Goal: Task Accomplishment & Management: Use online tool/utility

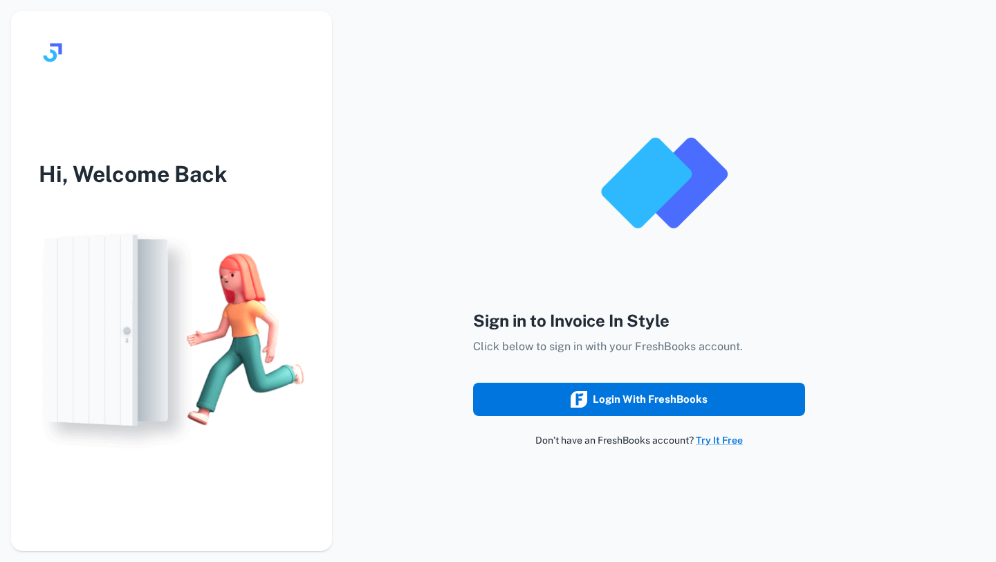
click at [611, 401] on div "Login with FreshBooks" at bounding box center [639, 399] width 137 height 18
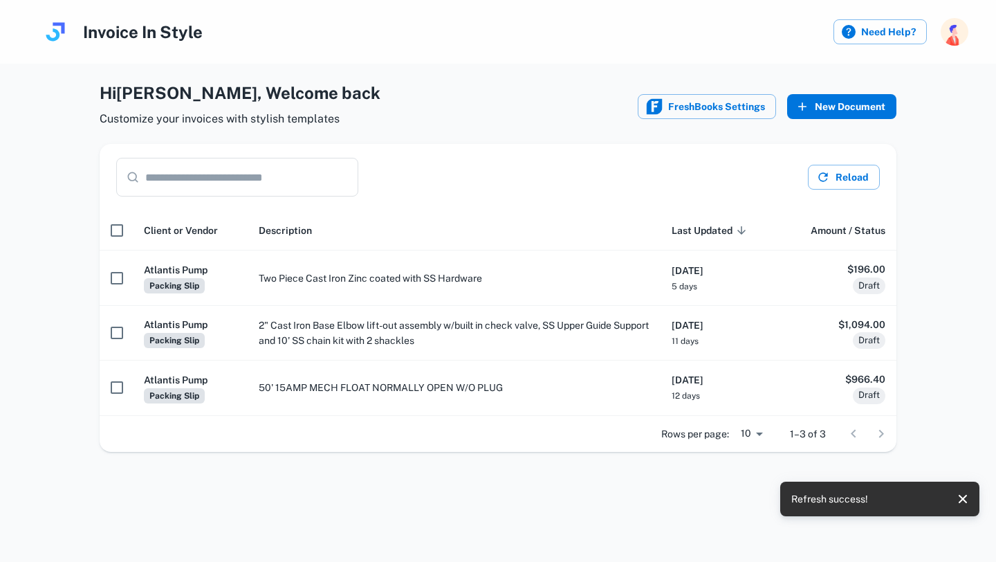
click at [863, 97] on button "New Document" at bounding box center [841, 106] width 109 height 25
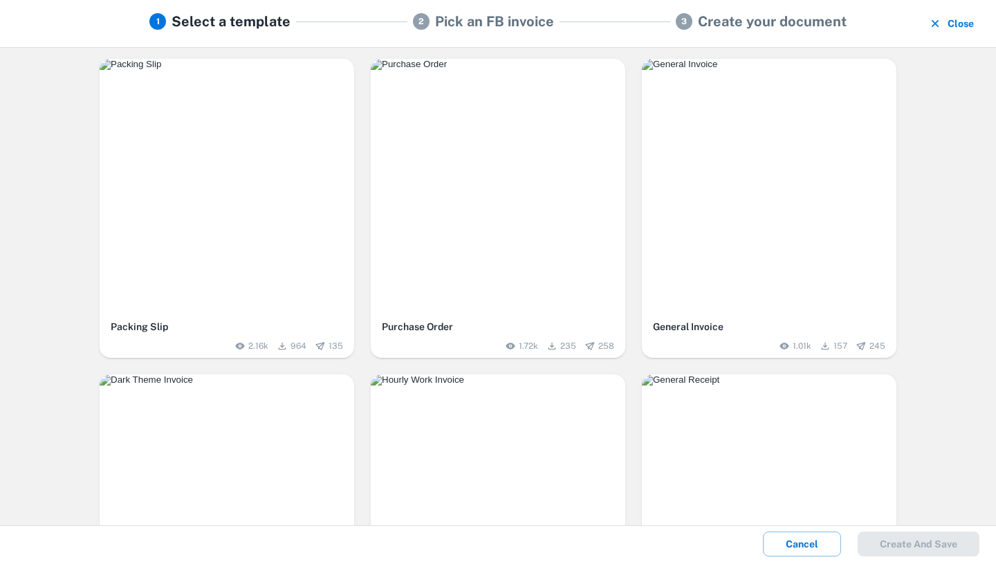
click at [963, 26] on button "Close" at bounding box center [952, 23] width 54 height 25
